Goal: Find specific page/section: Find specific page/section

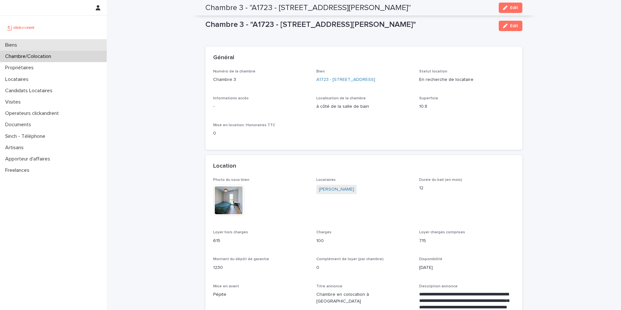
scroll to position [52, 0]
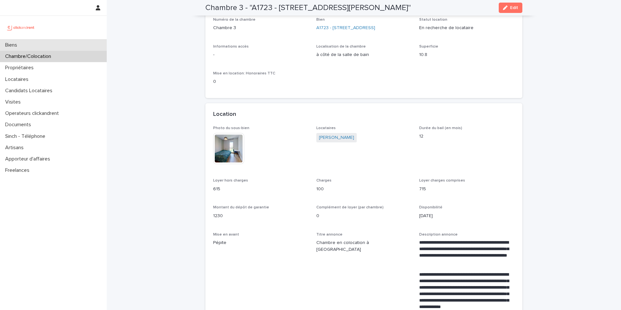
click at [27, 45] on div "Biens" at bounding box center [53, 44] width 107 height 11
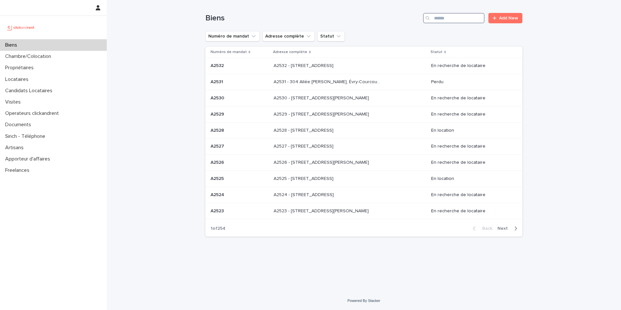
click at [446, 16] on input "Search" at bounding box center [453, 18] width 61 height 10
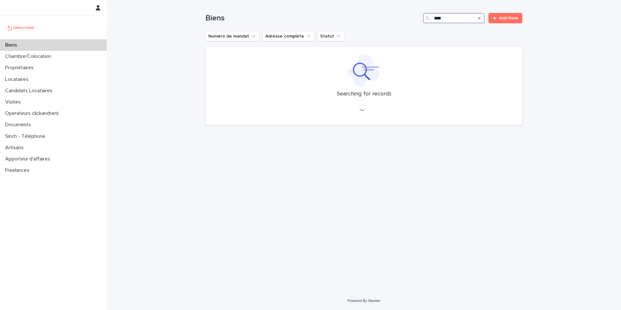
type input "*****"
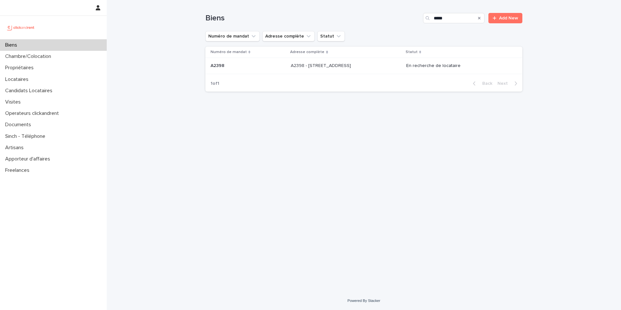
click at [345, 69] on div "A2398 - [STREET_ADDRESS][GEOGRAPHIC_DATA] A2398 - [STREET_ADDRESS]" at bounding box center [346, 66] width 110 height 11
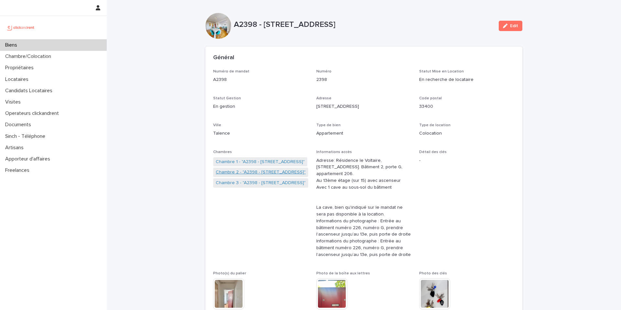
click at [257, 172] on link "Chambre 2 - "A2398 - [STREET_ADDRESS]"" at bounding box center [261, 172] width 90 height 7
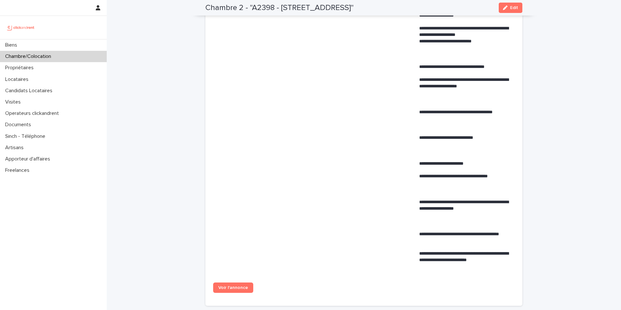
scroll to position [634, 0]
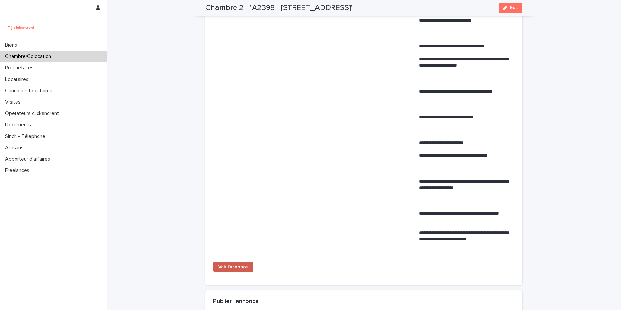
click at [236, 269] on span "Voir l'annonce" at bounding box center [233, 267] width 30 height 5
